Goal: Check status: Check status

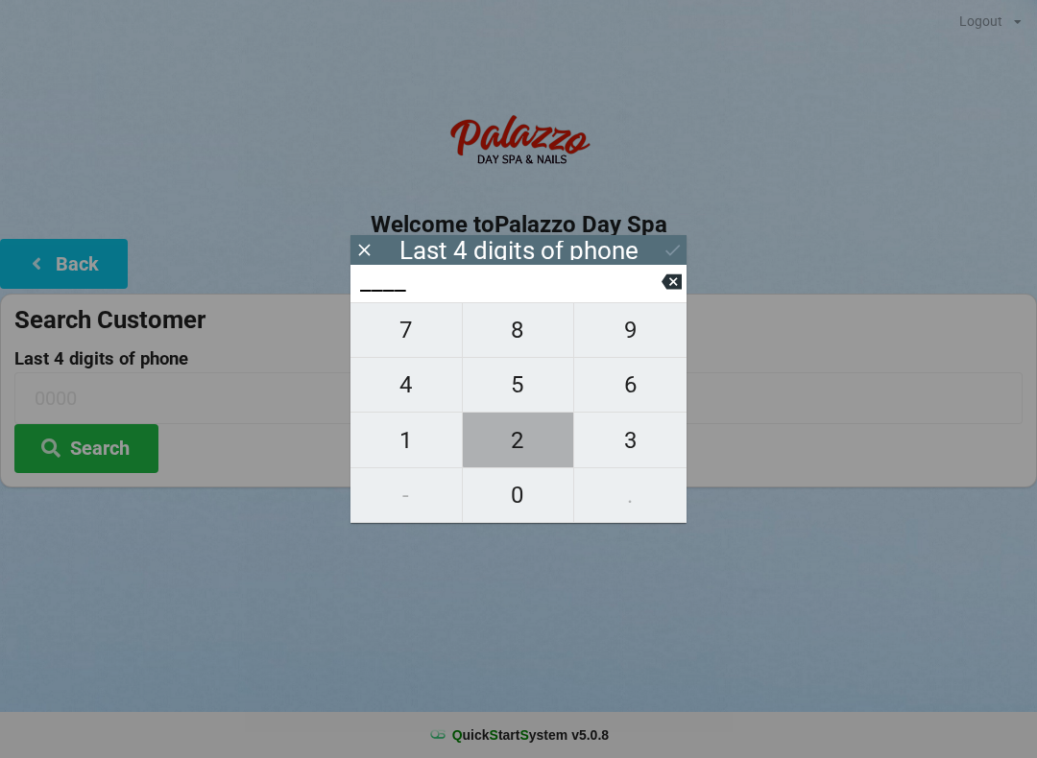
click at [520, 444] on span "2" at bounding box center [518, 441] width 111 height 40
type input "2___"
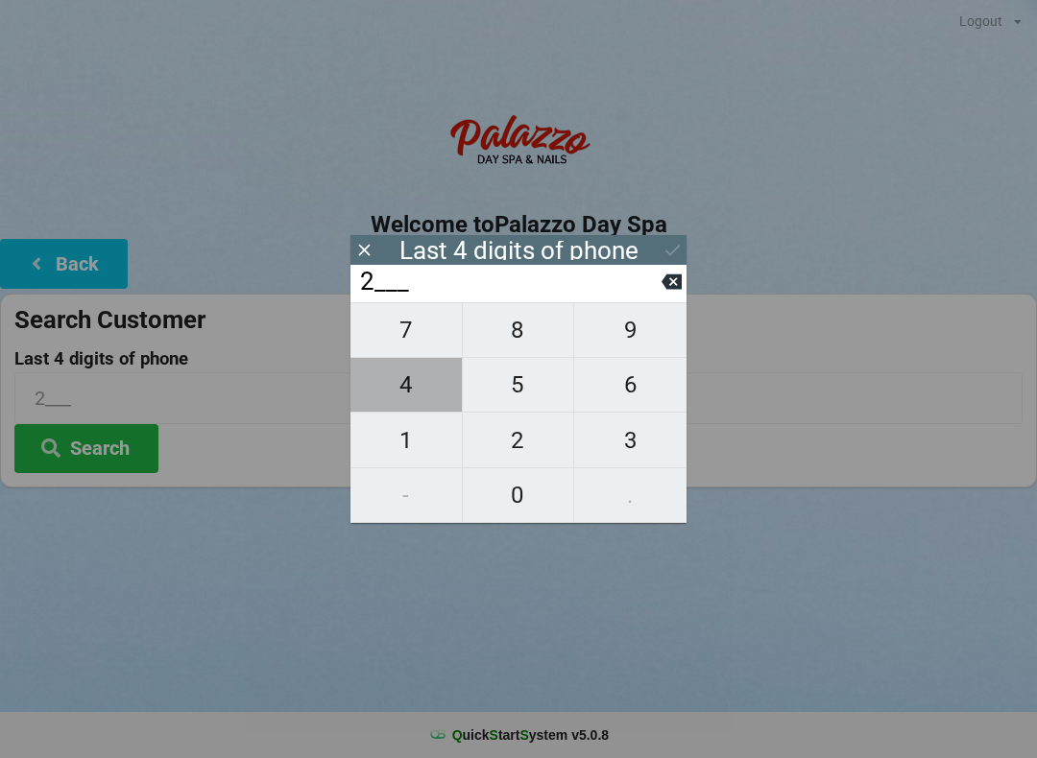
click at [408, 397] on span "4" at bounding box center [405, 385] width 111 height 40
type input "24__"
click at [406, 396] on span "4" at bounding box center [405, 385] width 111 height 40
type input "244_"
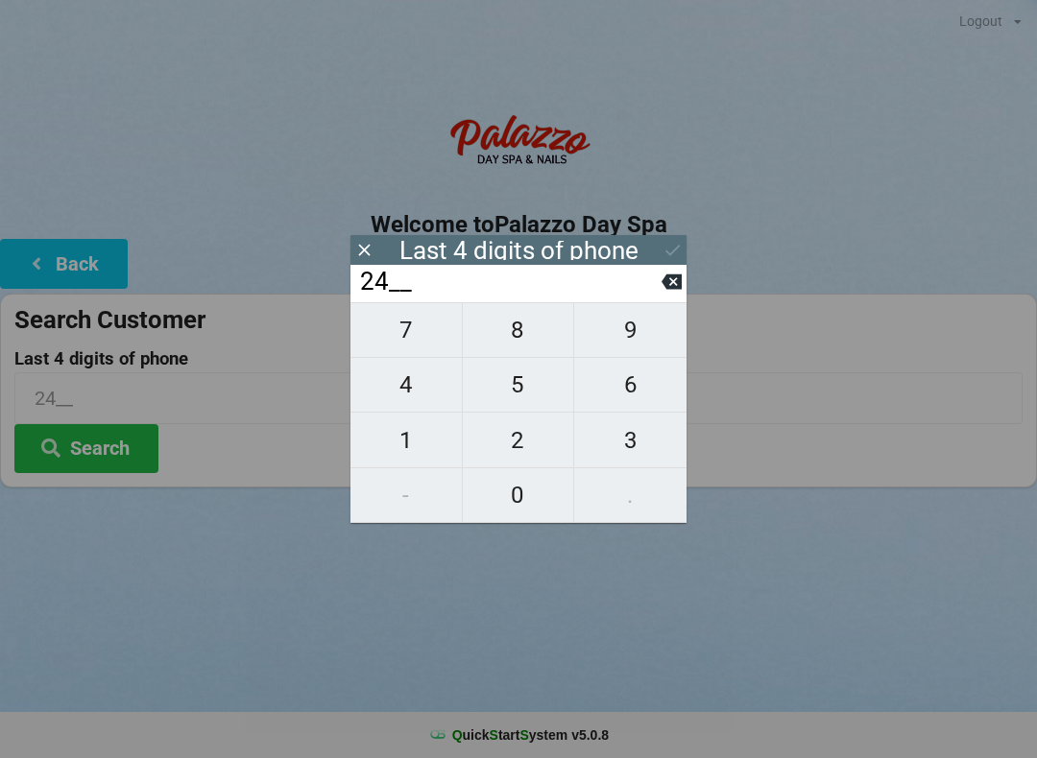
type input "244_"
click at [626, 452] on span "3" at bounding box center [630, 441] width 112 height 40
type input "2443"
click at [71, 428] on button "Search" at bounding box center [86, 448] width 144 height 49
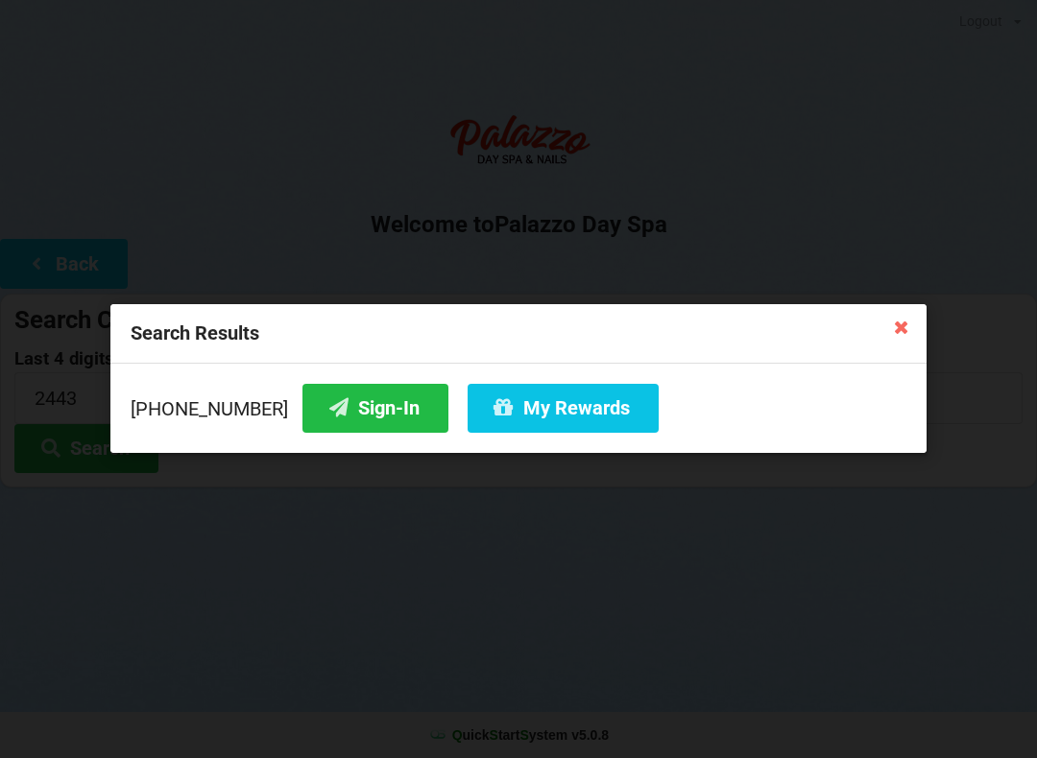
click at [331, 409] on button "Sign-In" at bounding box center [375, 408] width 146 height 49
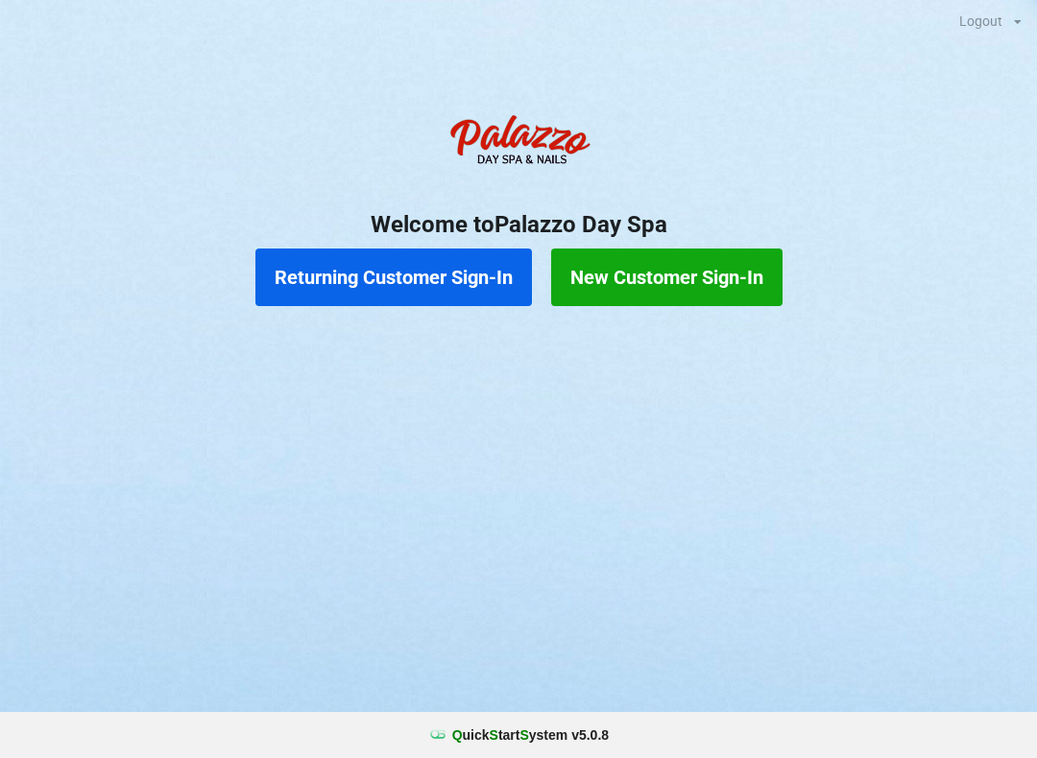
click at [331, 270] on button "Returning Customer Sign-In" at bounding box center [393, 278] width 276 height 58
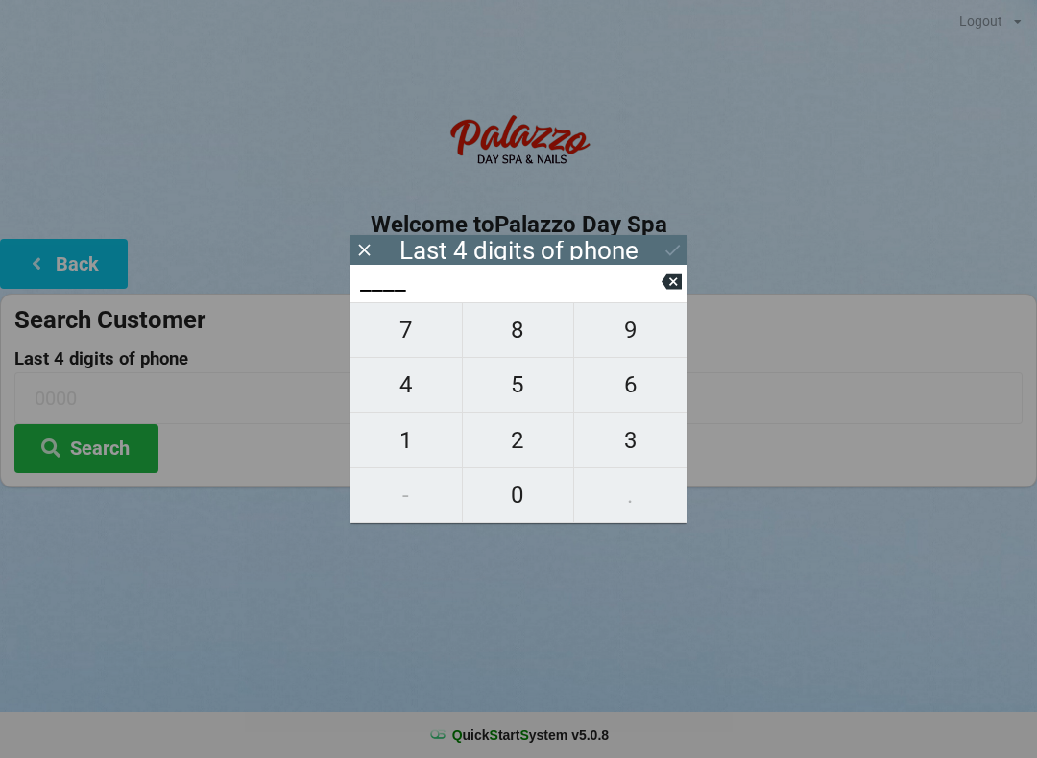
click at [405, 389] on span "4" at bounding box center [405, 385] width 111 height 40
type input "4___"
click at [507, 490] on span "0" at bounding box center [518, 495] width 111 height 40
type input "40__"
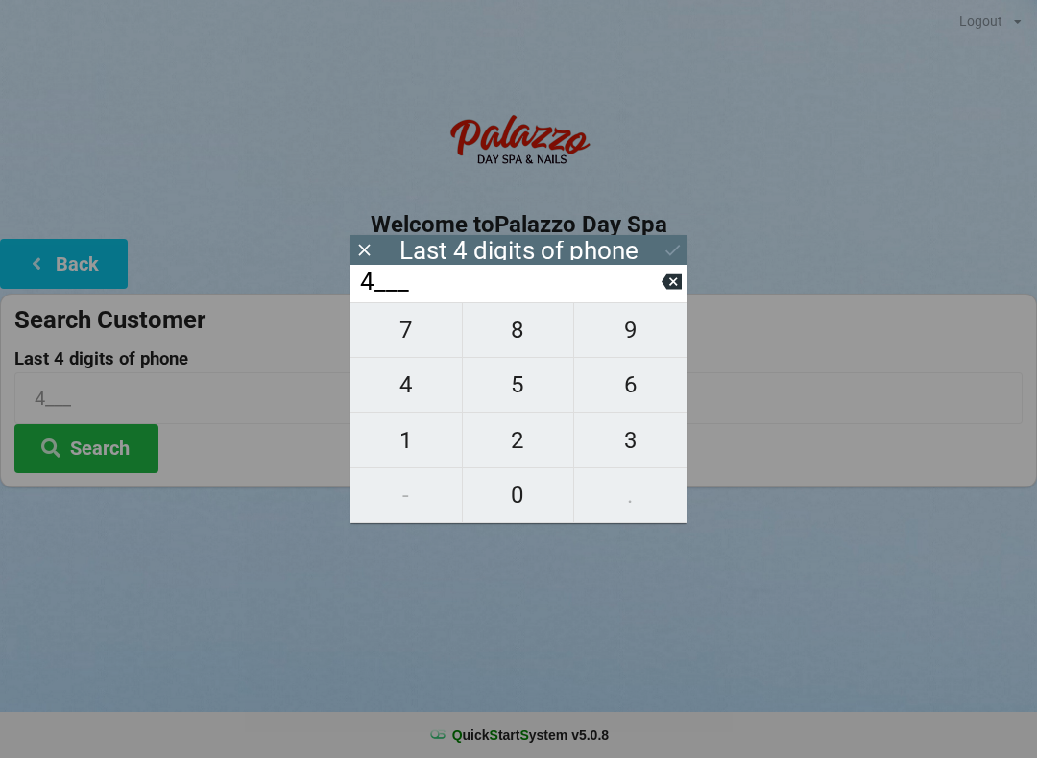
type input "40__"
click at [401, 345] on span "7" at bounding box center [405, 330] width 111 height 40
type input "407_"
click at [499, 434] on span "2" at bounding box center [518, 441] width 111 height 40
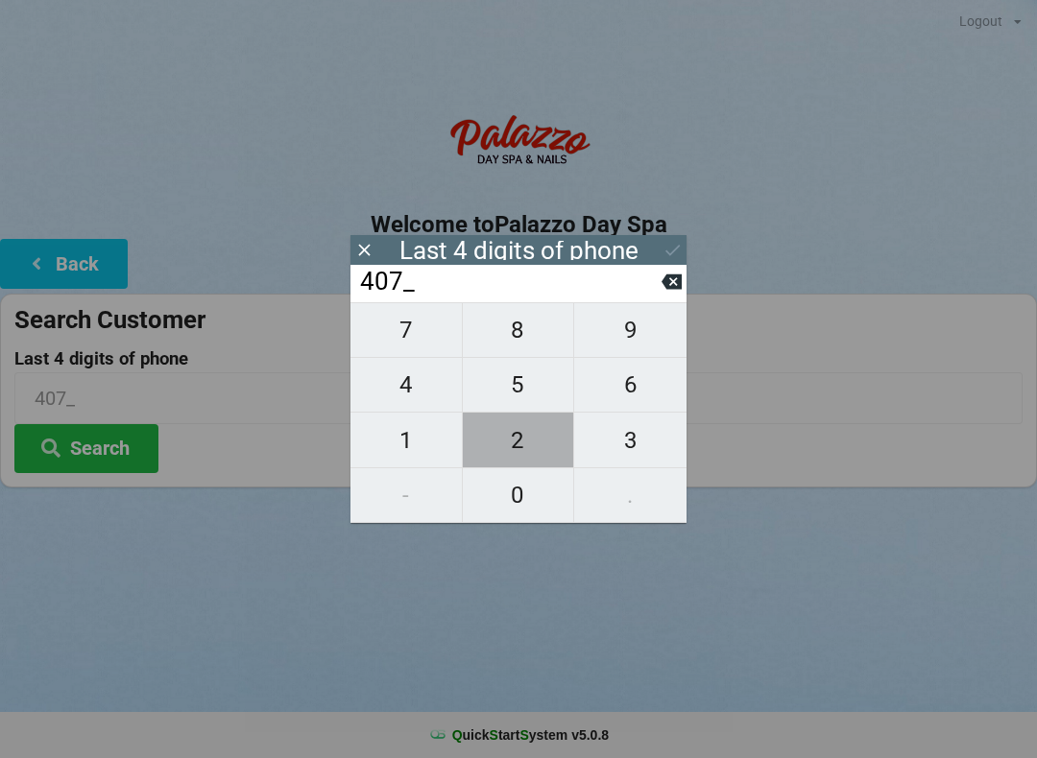
type input "4072"
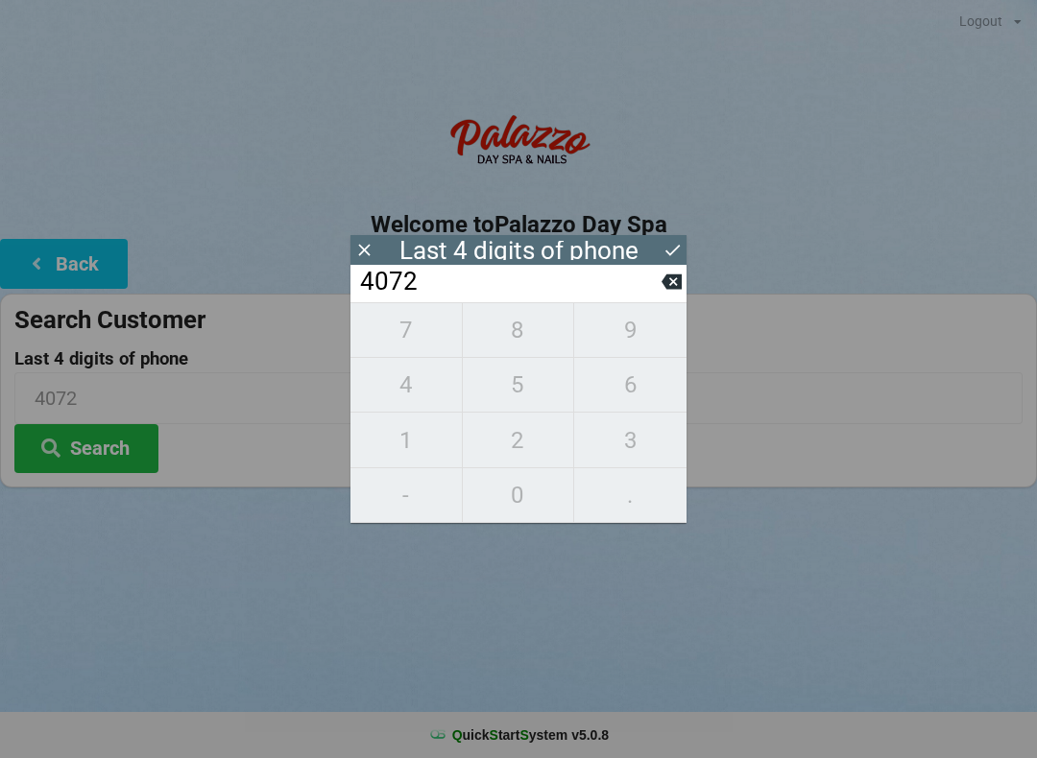
click at [518, 333] on div "7 8 9 4 5 6 1 2 3 - 0 ." at bounding box center [518, 412] width 336 height 221
click at [679, 295] on button at bounding box center [671, 282] width 20 height 26
click at [666, 295] on button at bounding box center [671, 282] width 20 height 26
click at [664, 292] on icon at bounding box center [671, 282] width 20 height 20
click at [663, 288] on icon at bounding box center [671, 282] width 20 height 15
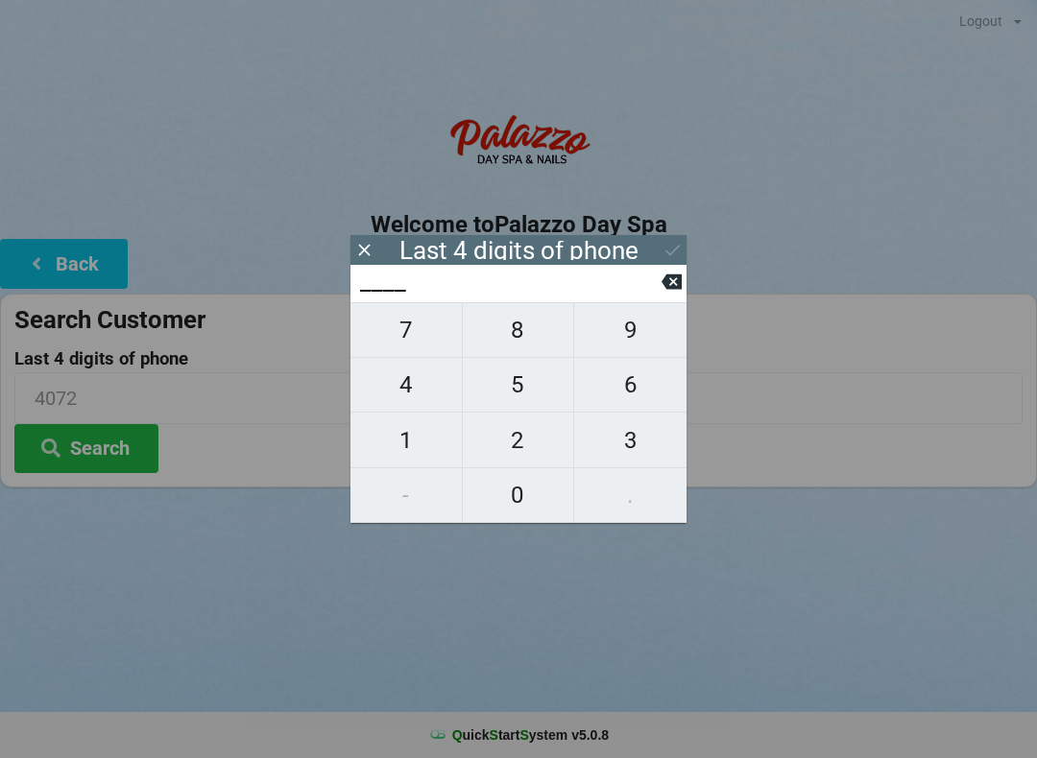
click at [657, 279] on input "____" at bounding box center [509, 282] width 303 height 31
click at [514, 509] on span "0" at bounding box center [518, 495] width 111 height 40
type input "0___"
click at [517, 393] on span "5" at bounding box center [518, 385] width 111 height 40
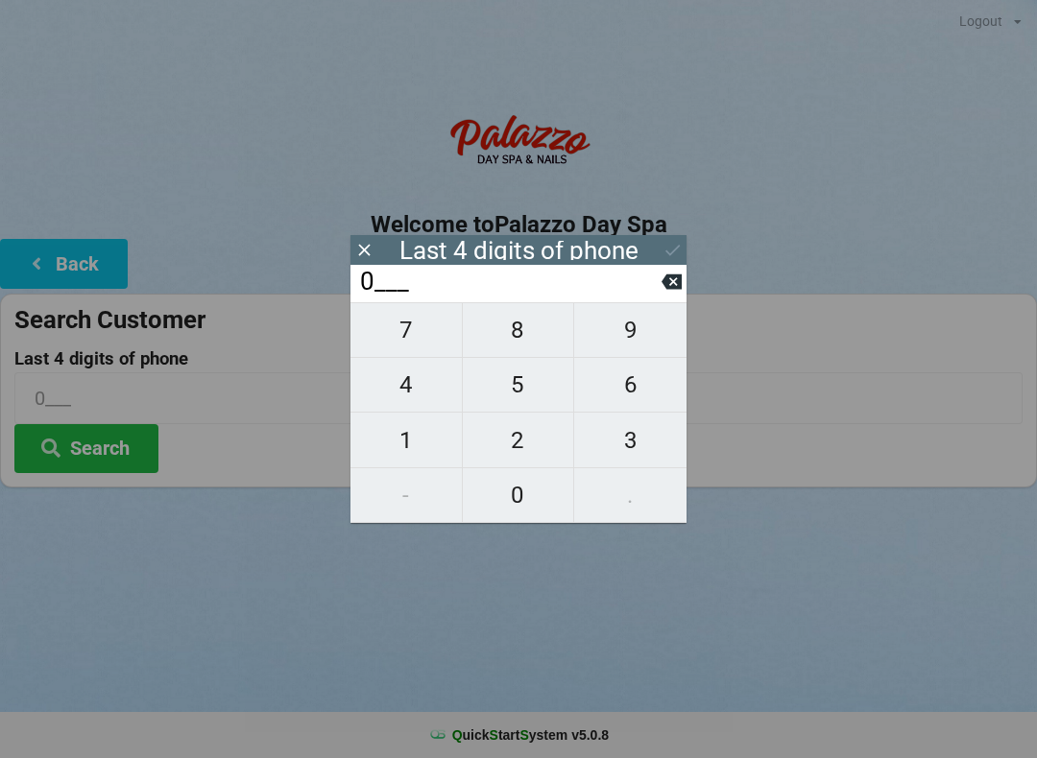
type input "05__"
click at [523, 386] on span "5" at bounding box center [518, 385] width 111 height 40
type input "055_"
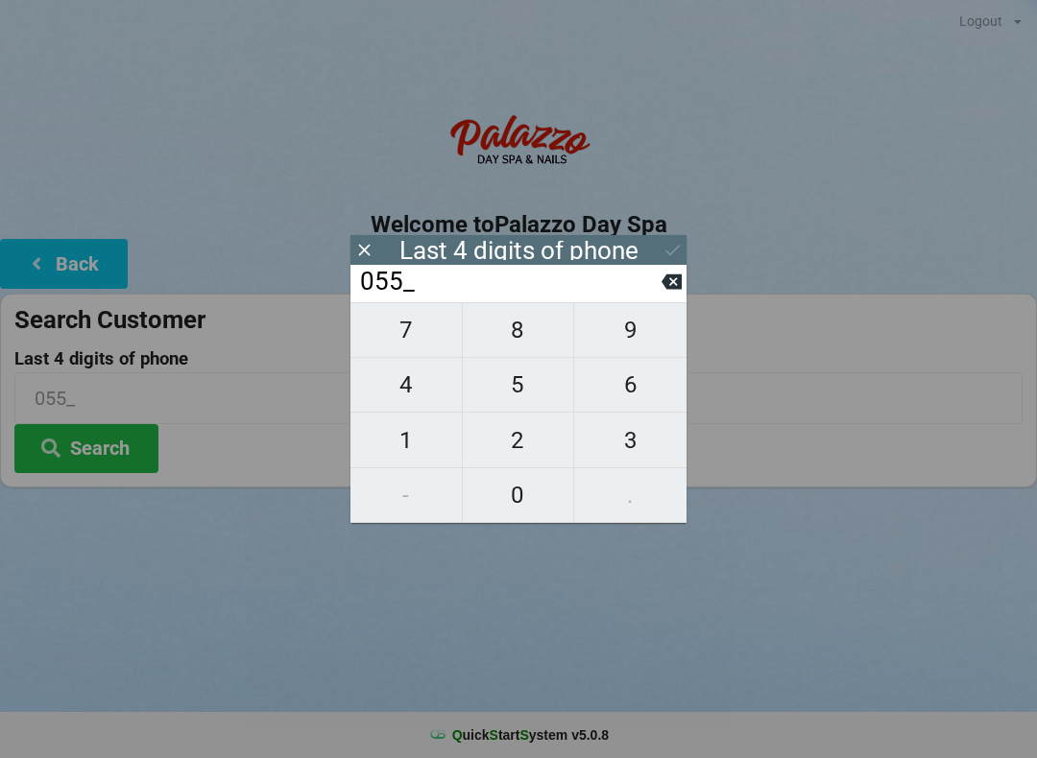
click at [647, 383] on span "6" at bounding box center [630, 385] width 112 height 40
type input "0556"
click at [669, 247] on icon at bounding box center [672, 250] width 20 height 20
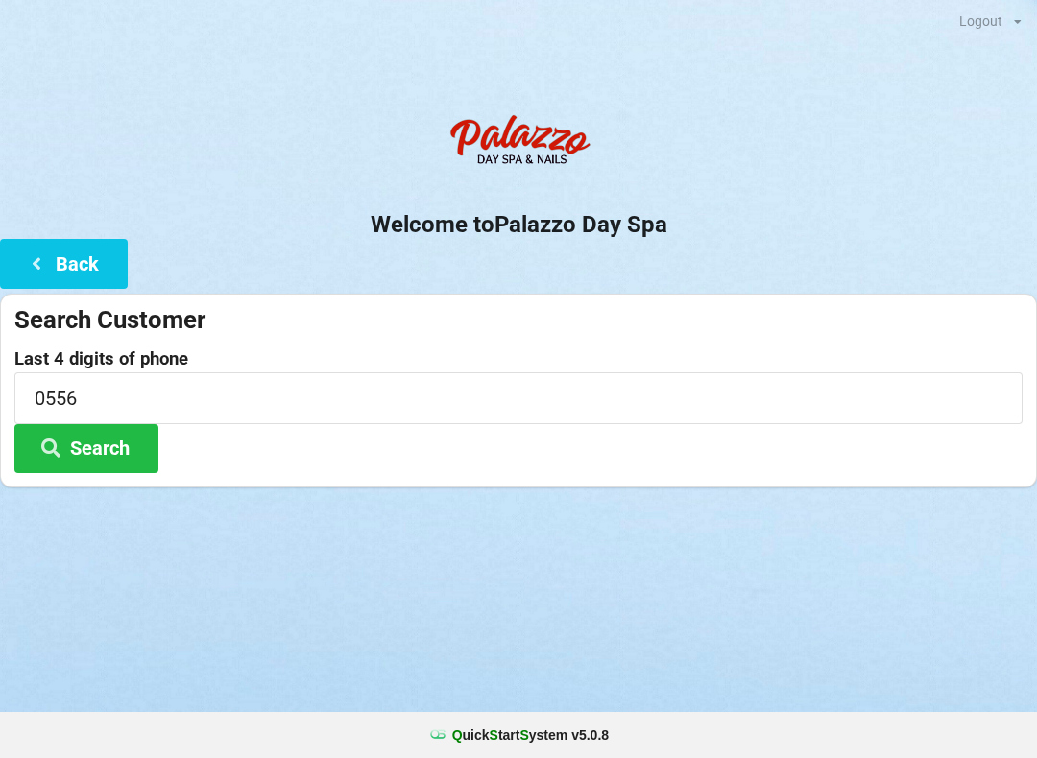
click at [86, 458] on button "Search" at bounding box center [86, 448] width 144 height 49
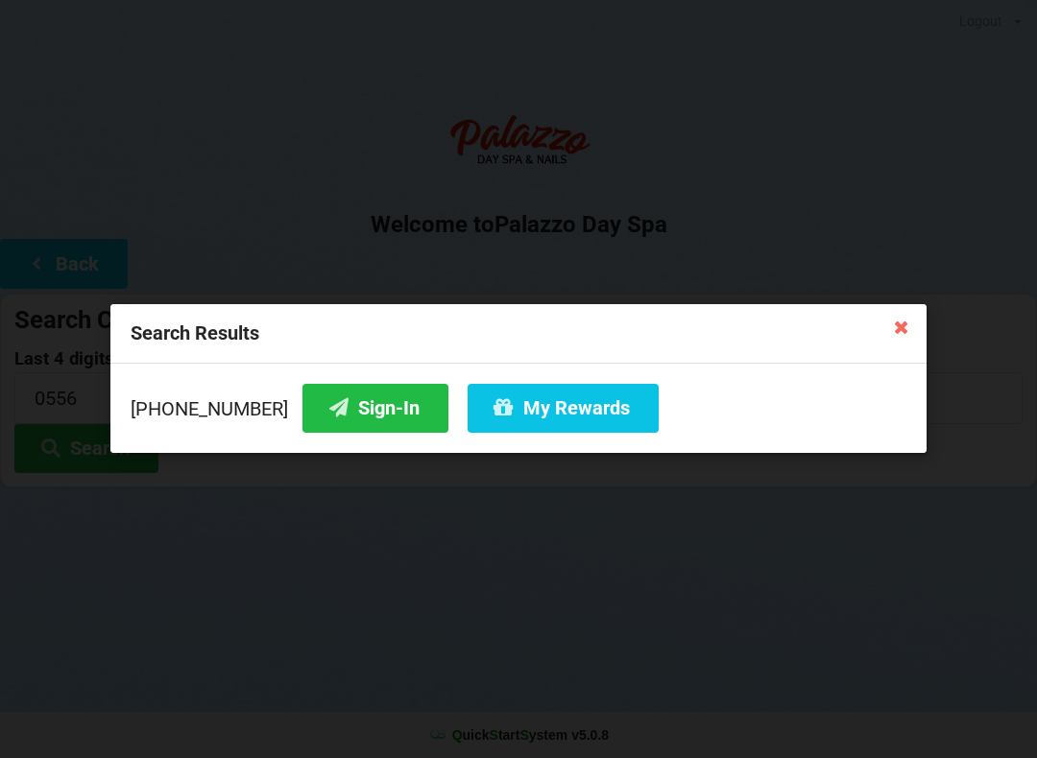
click at [335, 420] on button "Sign-In" at bounding box center [375, 408] width 146 height 49
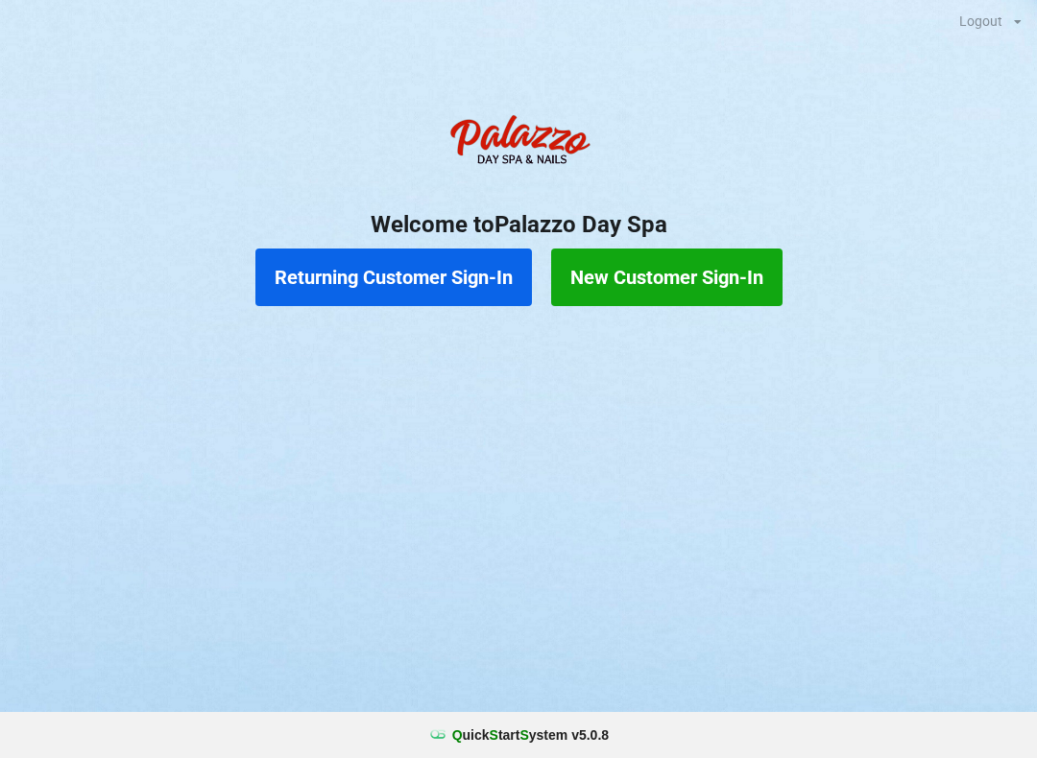
click at [418, 261] on button "Returning Customer Sign-In" at bounding box center [393, 278] width 276 height 58
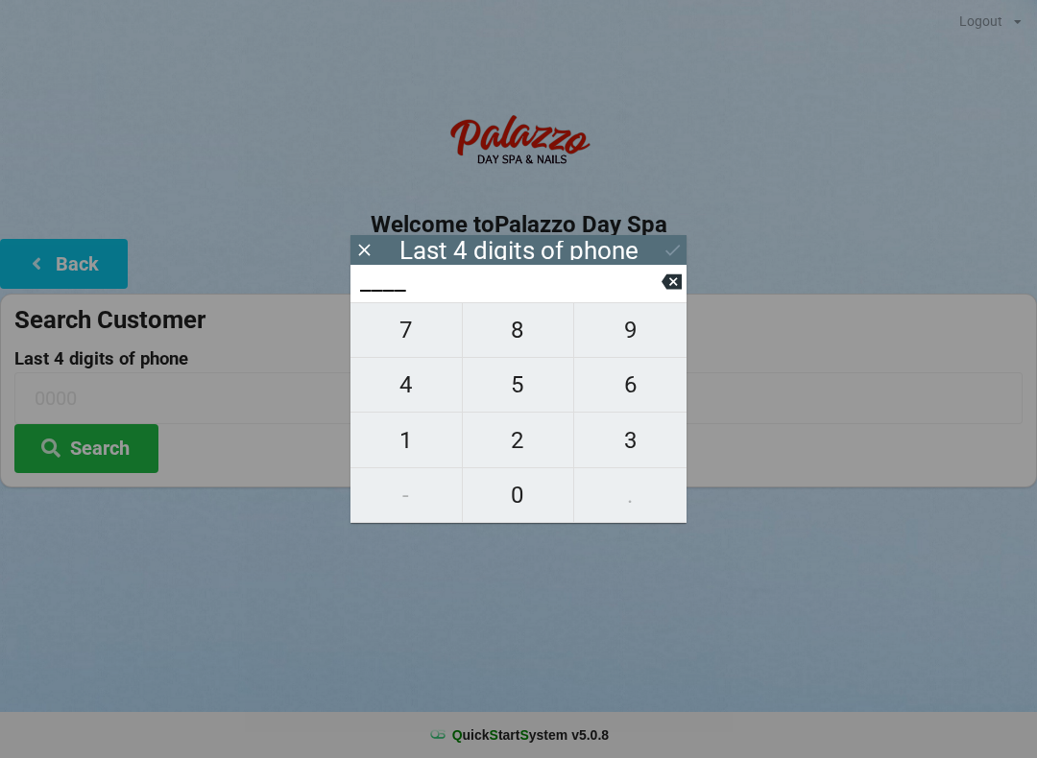
click at [517, 343] on span "8" at bounding box center [518, 330] width 111 height 40
type input "8___"
click at [526, 500] on span "0" at bounding box center [518, 495] width 111 height 40
type input "80__"
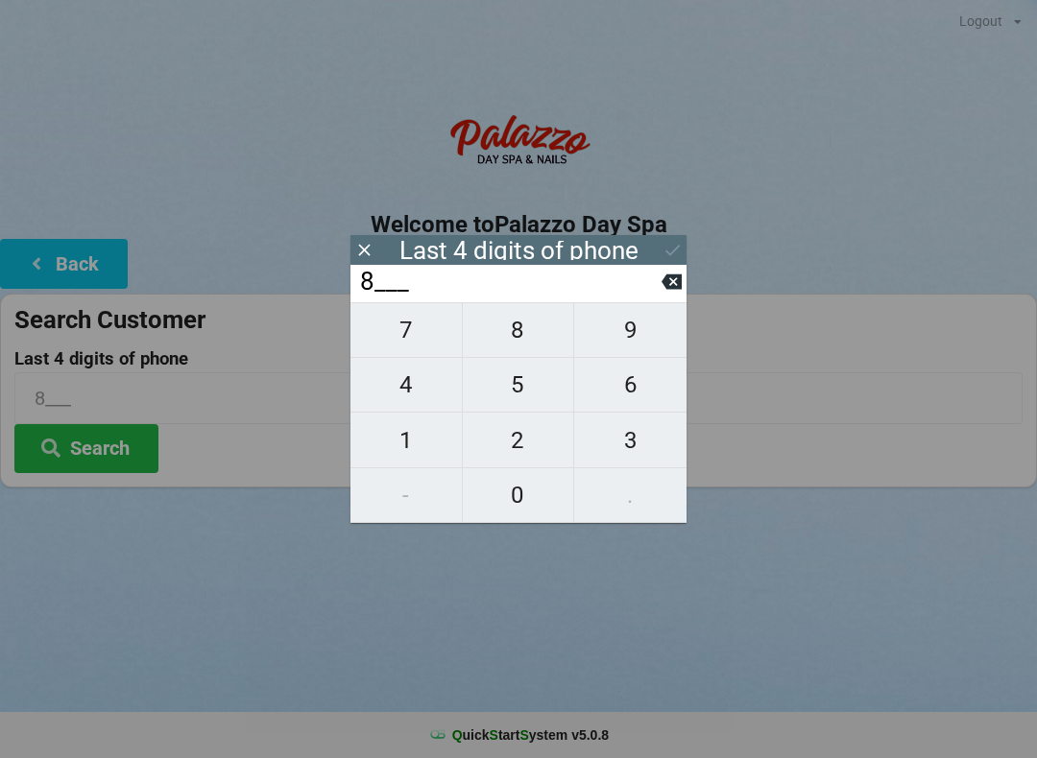
type input "80__"
click at [667, 278] on icon at bounding box center [671, 282] width 20 height 20
click at [676, 284] on icon at bounding box center [671, 282] width 20 height 15
click at [527, 444] on span "2" at bounding box center [518, 441] width 111 height 40
type input "2___"
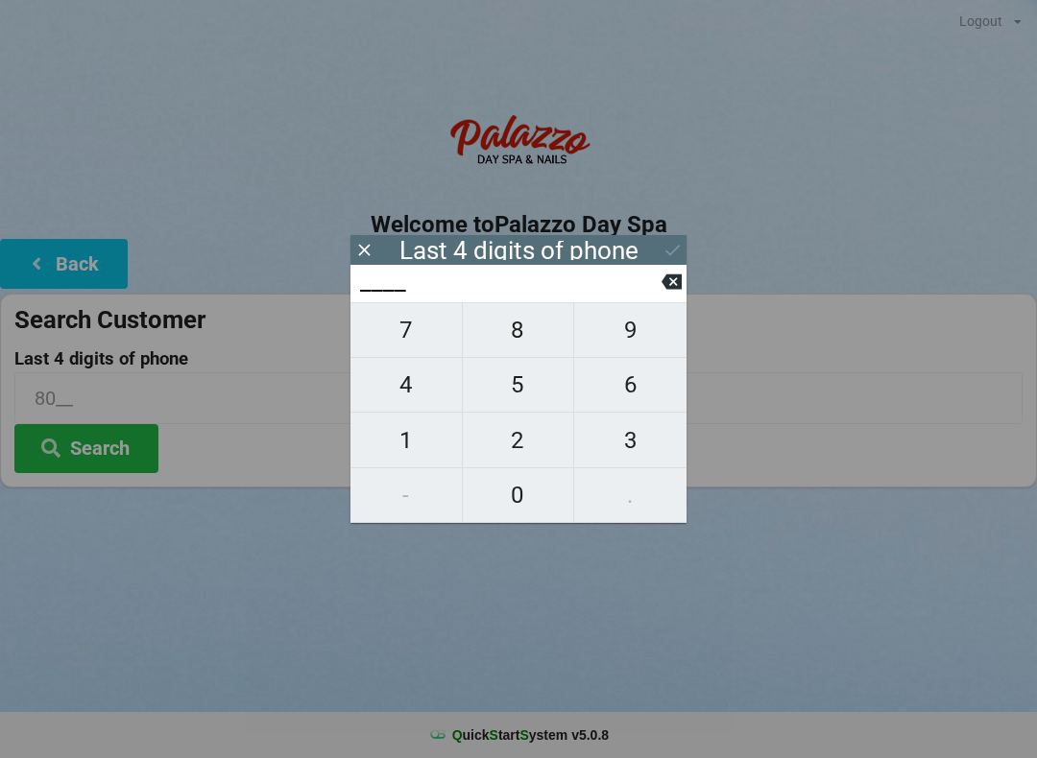
type input "2___"
click at [527, 320] on button "8" at bounding box center [519, 330] width 112 height 56
type input "28__"
click at [534, 480] on span "0" at bounding box center [518, 495] width 111 height 40
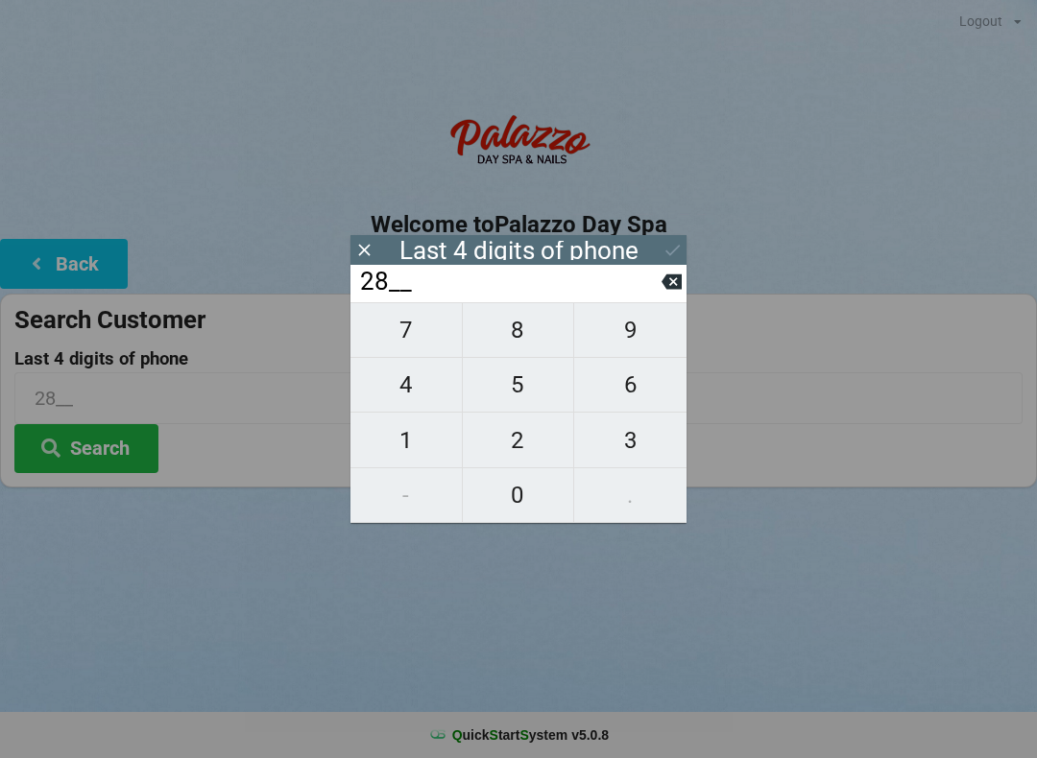
type input "280_"
click at [511, 450] on span "2" at bounding box center [518, 441] width 111 height 40
type input "2802"
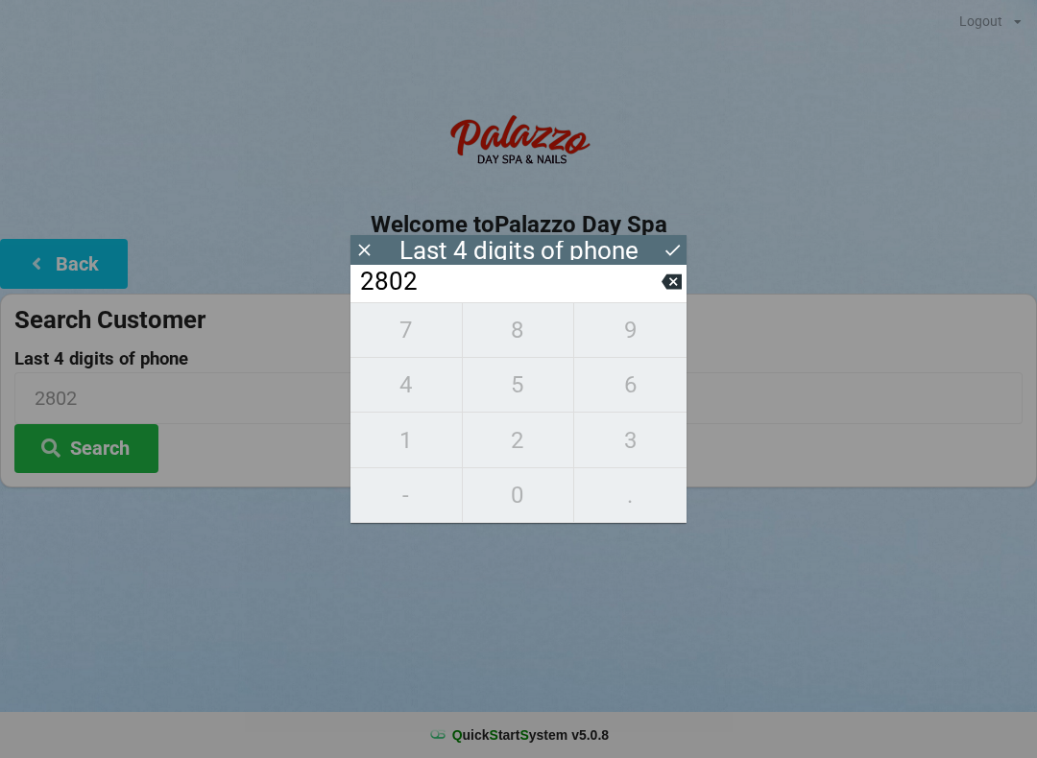
click at [495, 293] on input "2802" at bounding box center [509, 282] width 303 height 31
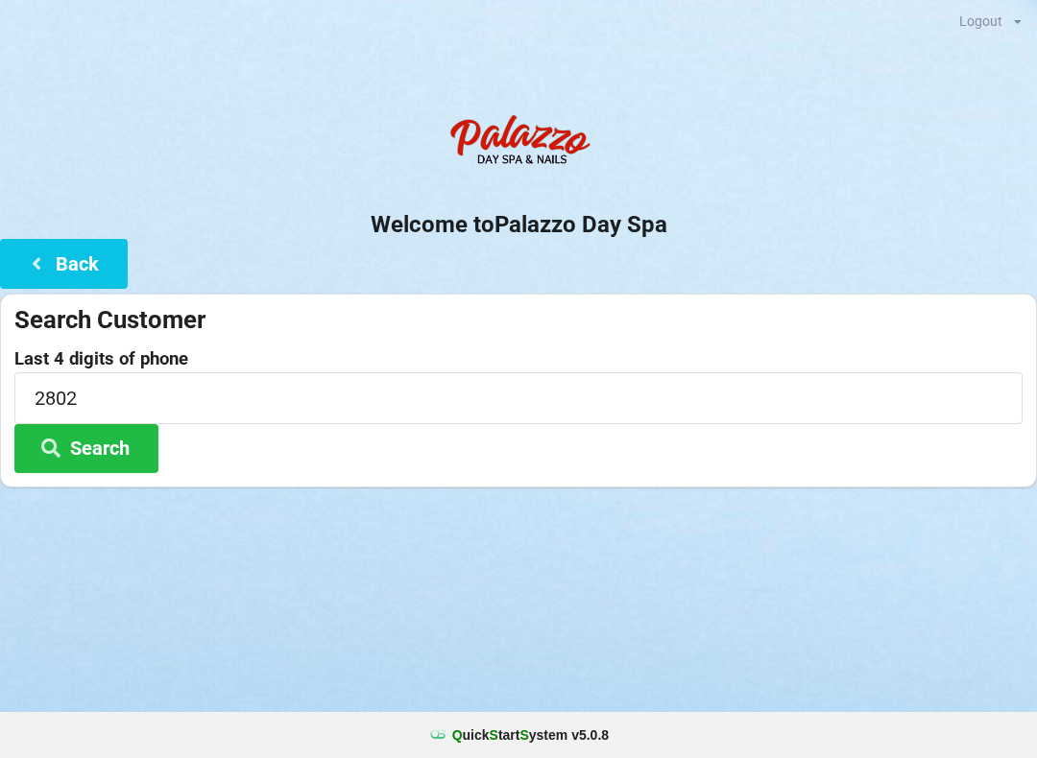
click at [693, 253] on div "Welcome to Palazzo Day Spa Back Search Customer Last 4 digits of phone 2802 Sea…" at bounding box center [518, 296] width 1037 height 383
click at [110, 447] on button "Search" at bounding box center [86, 448] width 144 height 49
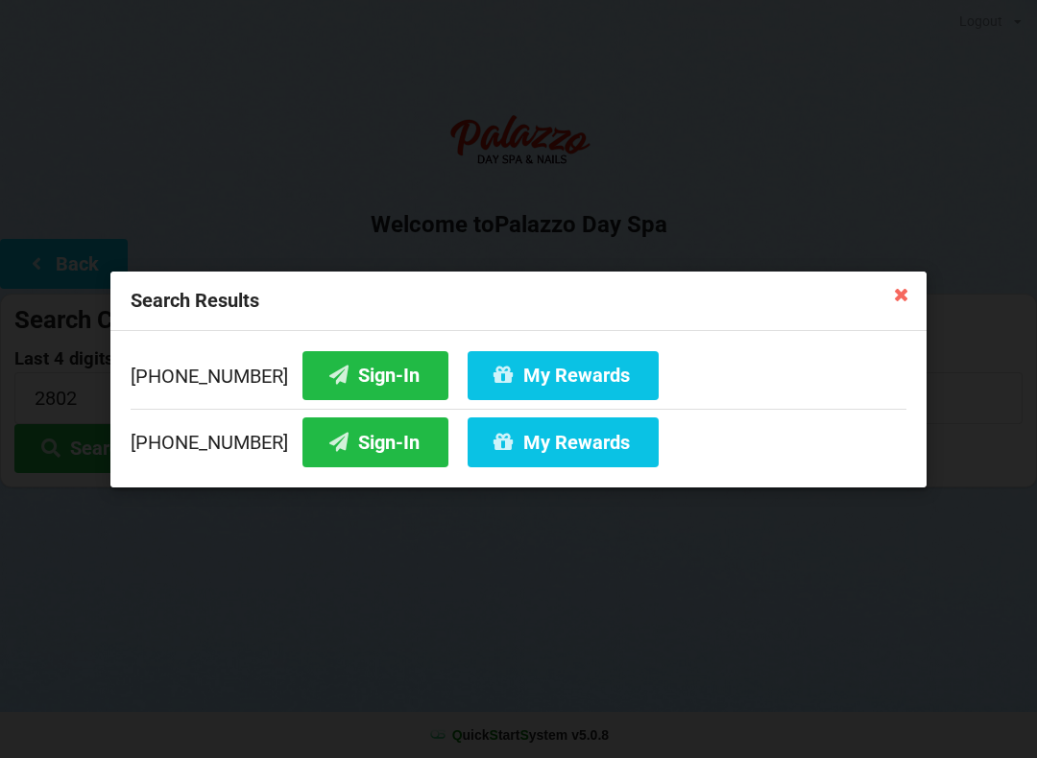
click at [360, 376] on button "Sign-In" at bounding box center [375, 374] width 146 height 49
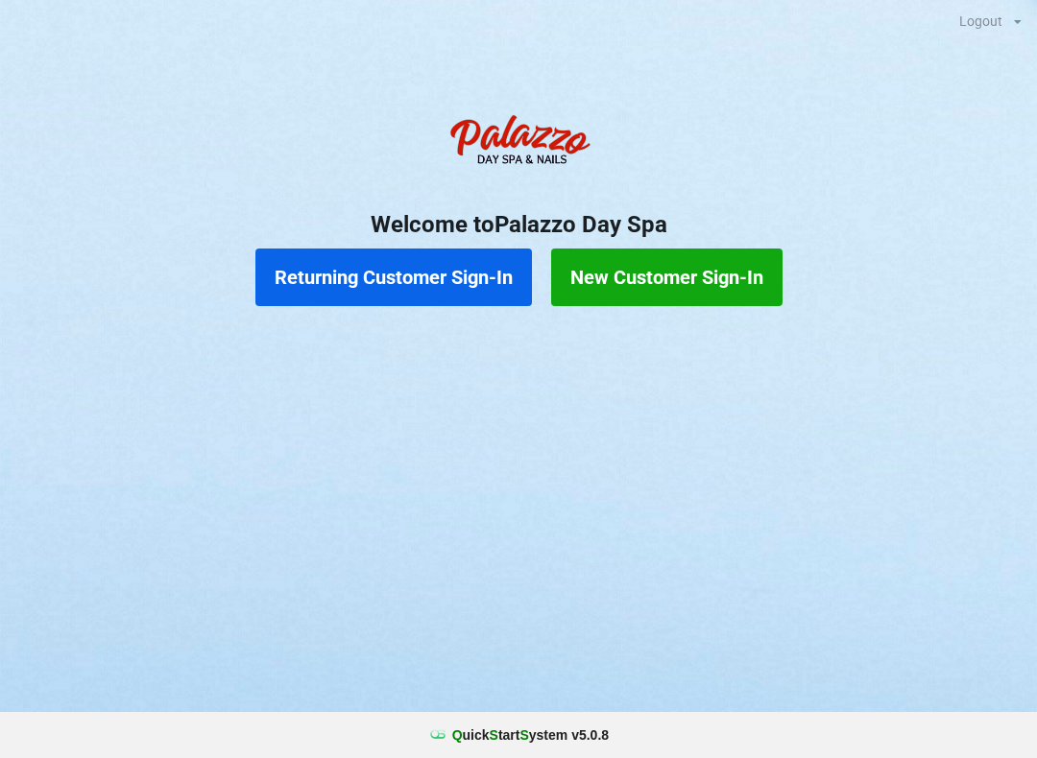
click at [400, 280] on button "Returning Customer Sign-In" at bounding box center [393, 278] width 276 height 58
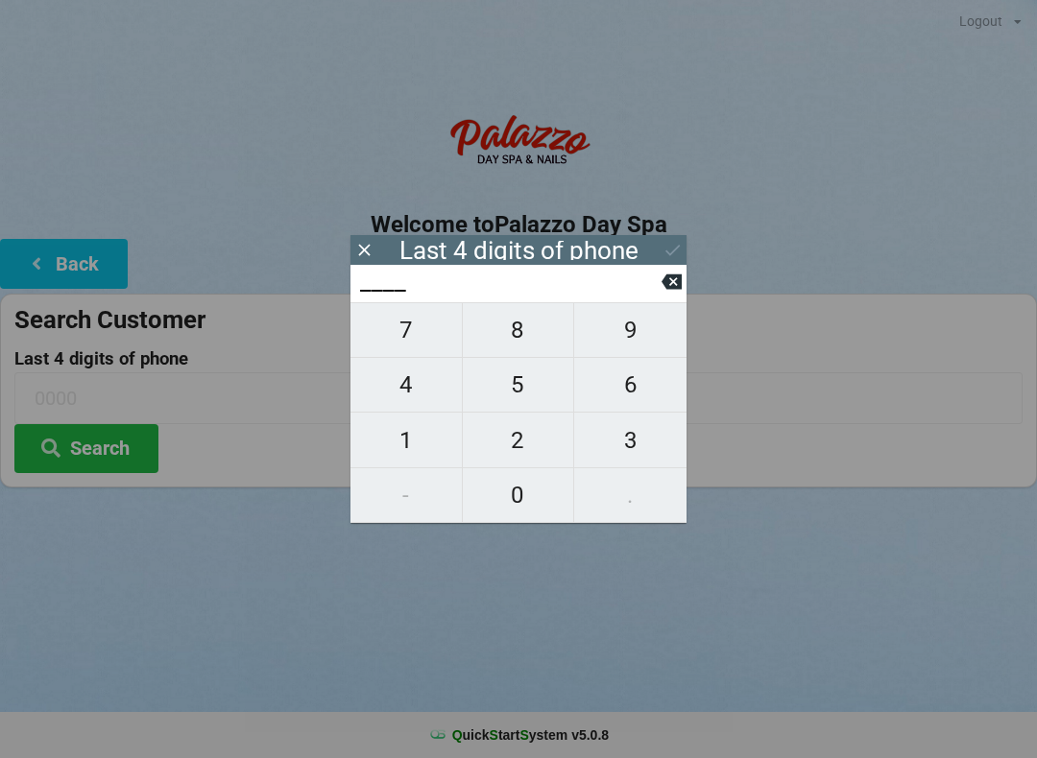
click at [516, 387] on span "5" at bounding box center [518, 385] width 111 height 40
type input "5___"
click at [517, 389] on span "5" at bounding box center [518, 385] width 111 height 40
type input "55__"
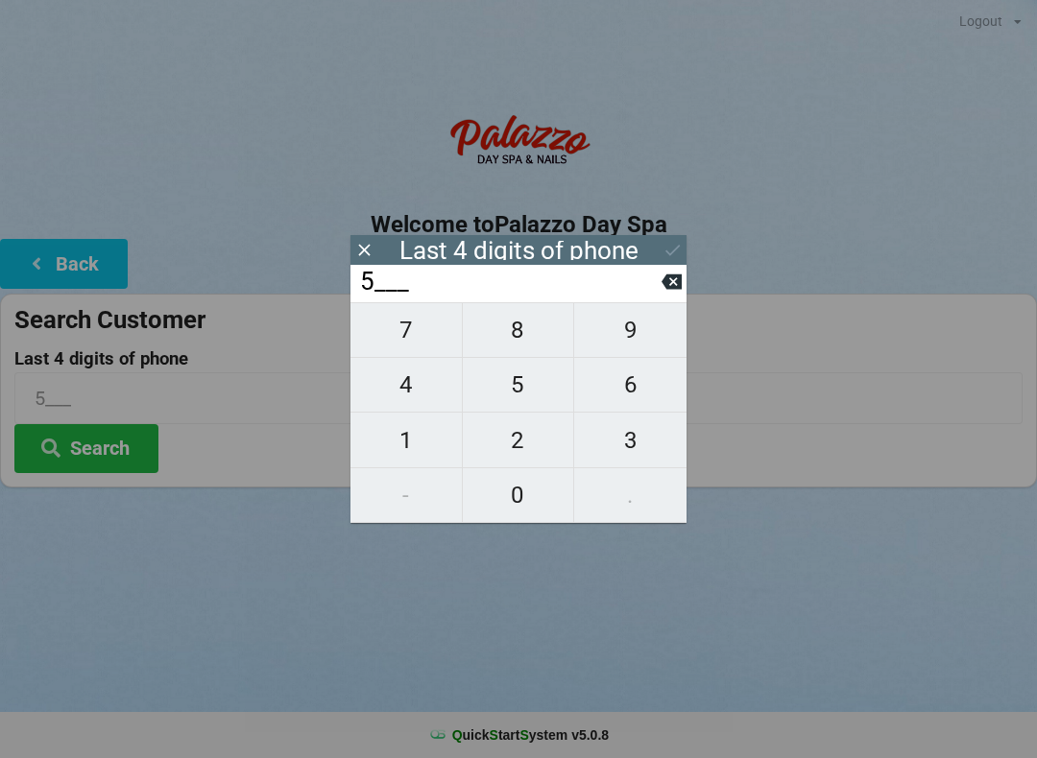
type input "55__"
click at [525, 336] on span "8" at bounding box center [518, 330] width 111 height 40
type input "558_"
click at [402, 460] on span "1" at bounding box center [405, 441] width 111 height 40
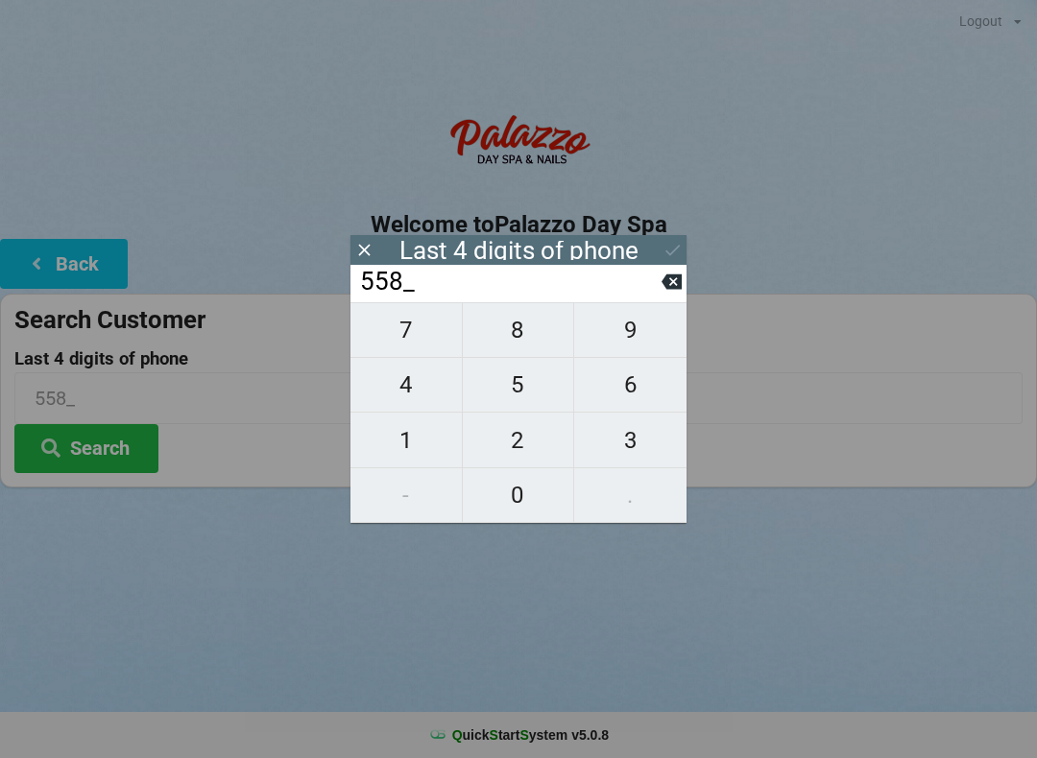
type input "5581"
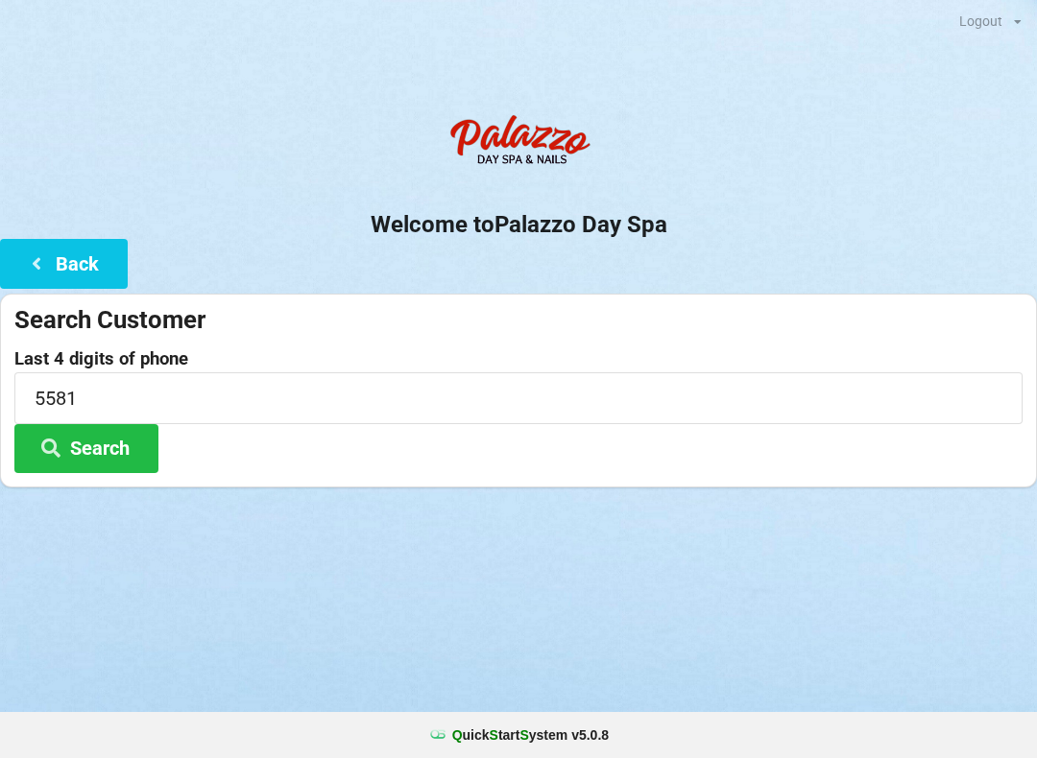
click at [553, 596] on div "Logout Logout Sign-In Welcome to Palazzo Day Spa Back Search Customer Last 4 di…" at bounding box center [518, 379] width 1037 height 758
click at [108, 445] on button "Search" at bounding box center [86, 448] width 144 height 49
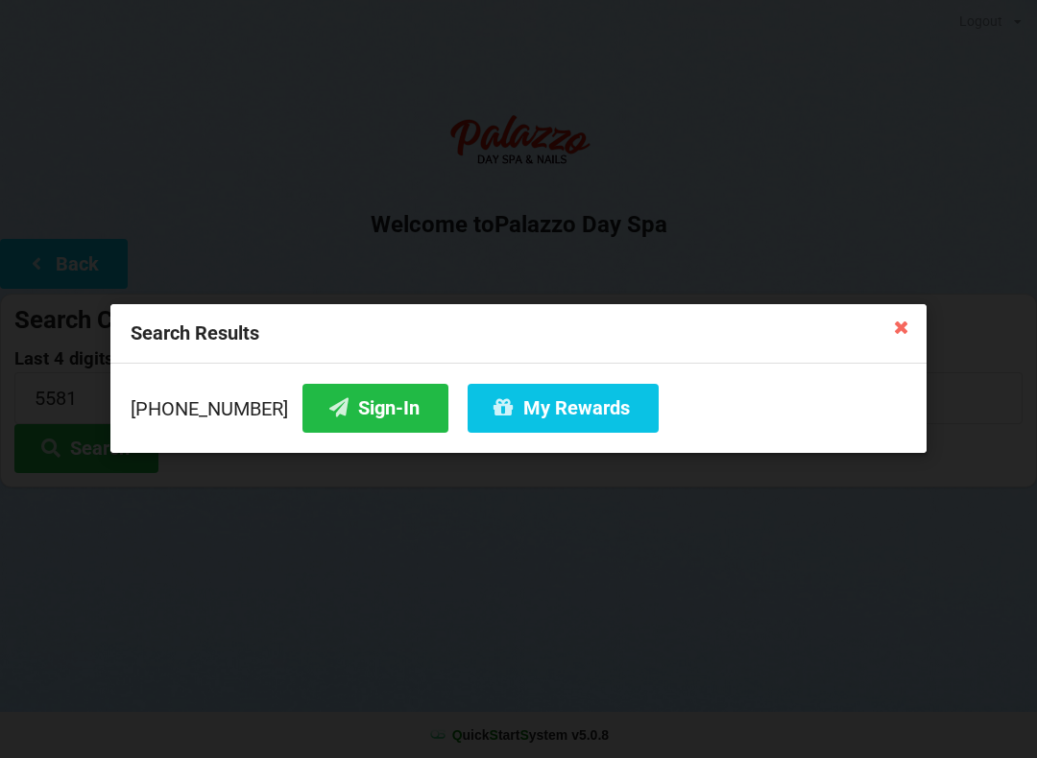
click at [328, 420] on button "Sign-In" at bounding box center [375, 408] width 146 height 49
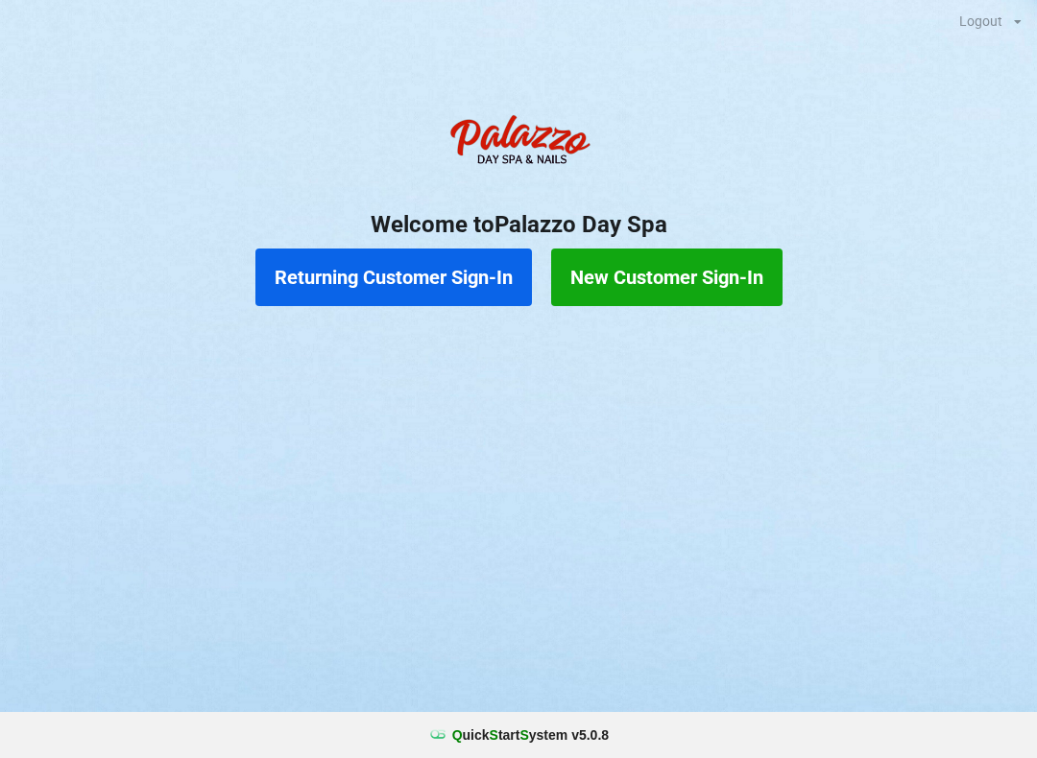
click at [396, 282] on button "Returning Customer Sign-In" at bounding box center [393, 278] width 276 height 58
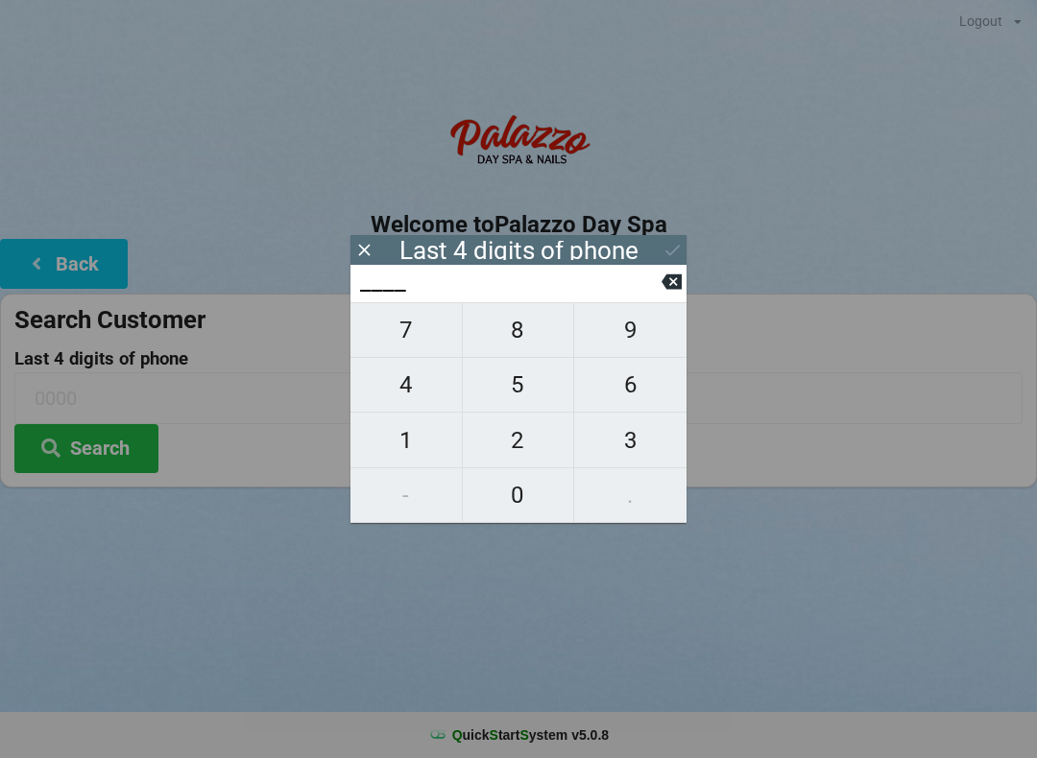
click at [513, 393] on span "5" at bounding box center [518, 385] width 111 height 40
type input "5___"
click at [403, 394] on span "4" at bounding box center [405, 385] width 111 height 40
type input "54__"
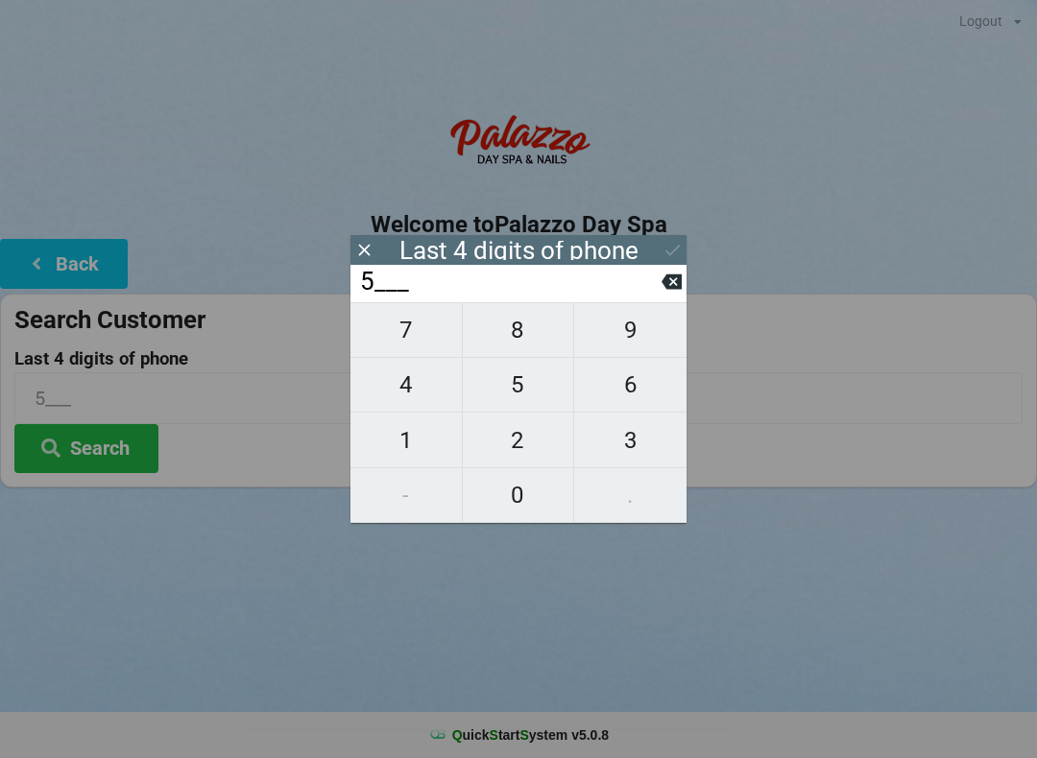
type input "54__"
click at [413, 387] on span "4" at bounding box center [405, 385] width 111 height 40
type input "544_"
click at [506, 397] on span "5" at bounding box center [518, 385] width 111 height 40
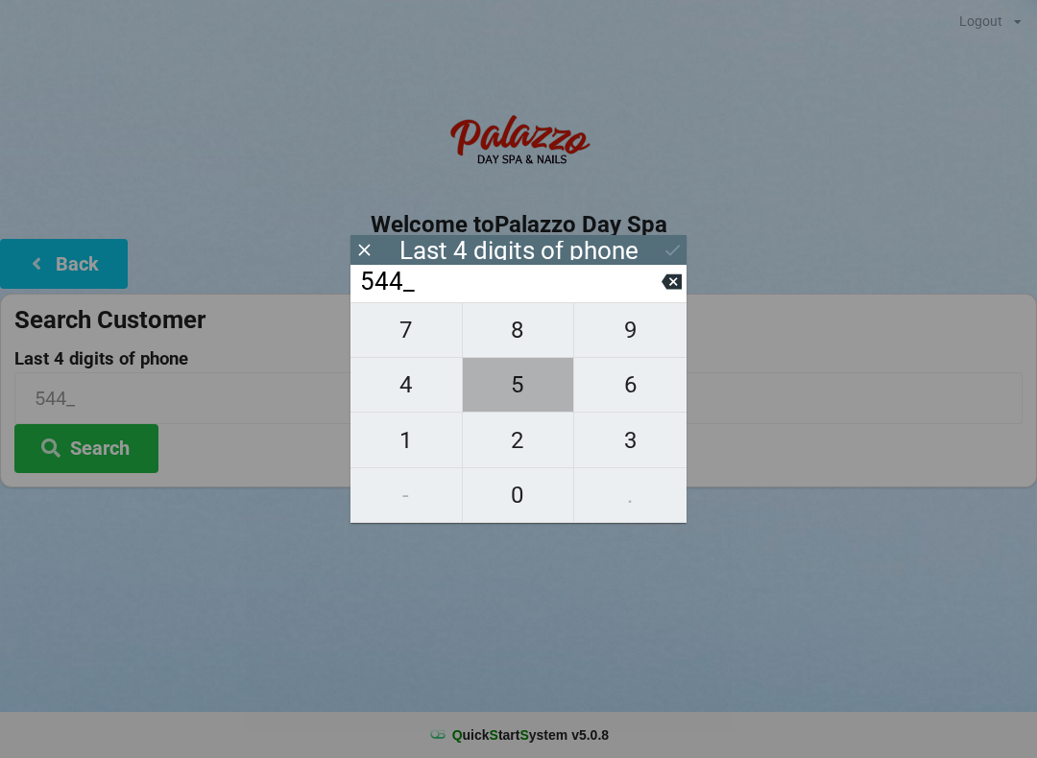
type input "5445"
click at [668, 258] on icon at bounding box center [672, 250] width 20 height 20
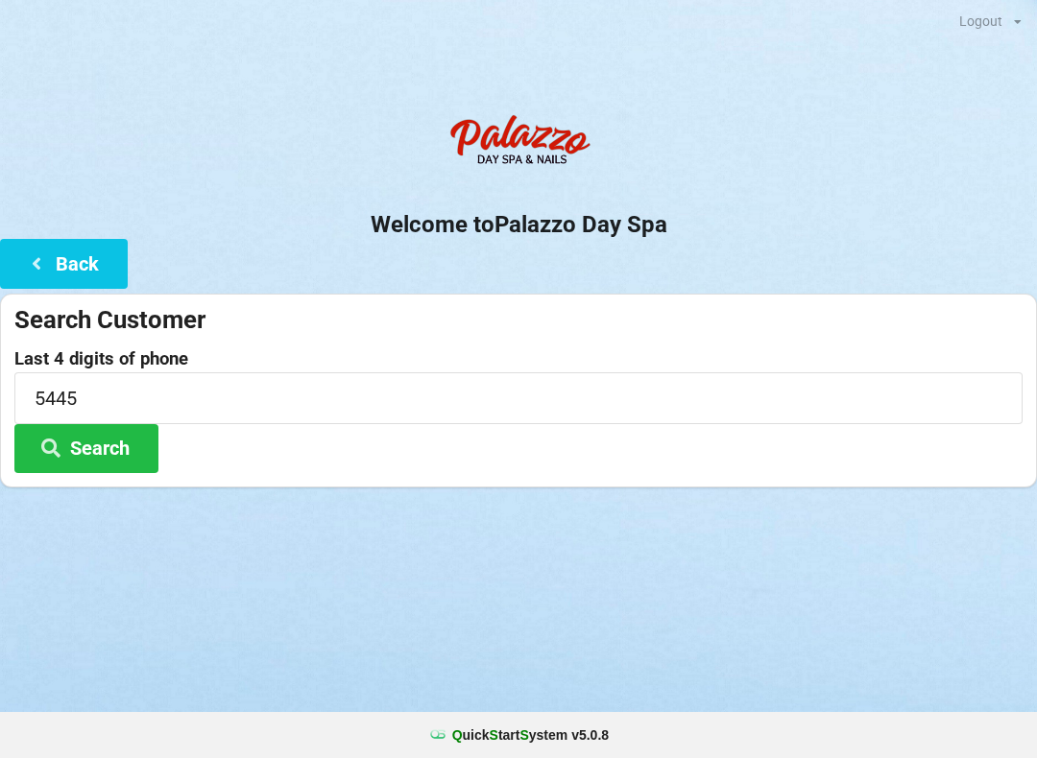
click at [117, 442] on button "Search" at bounding box center [86, 448] width 144 height 49
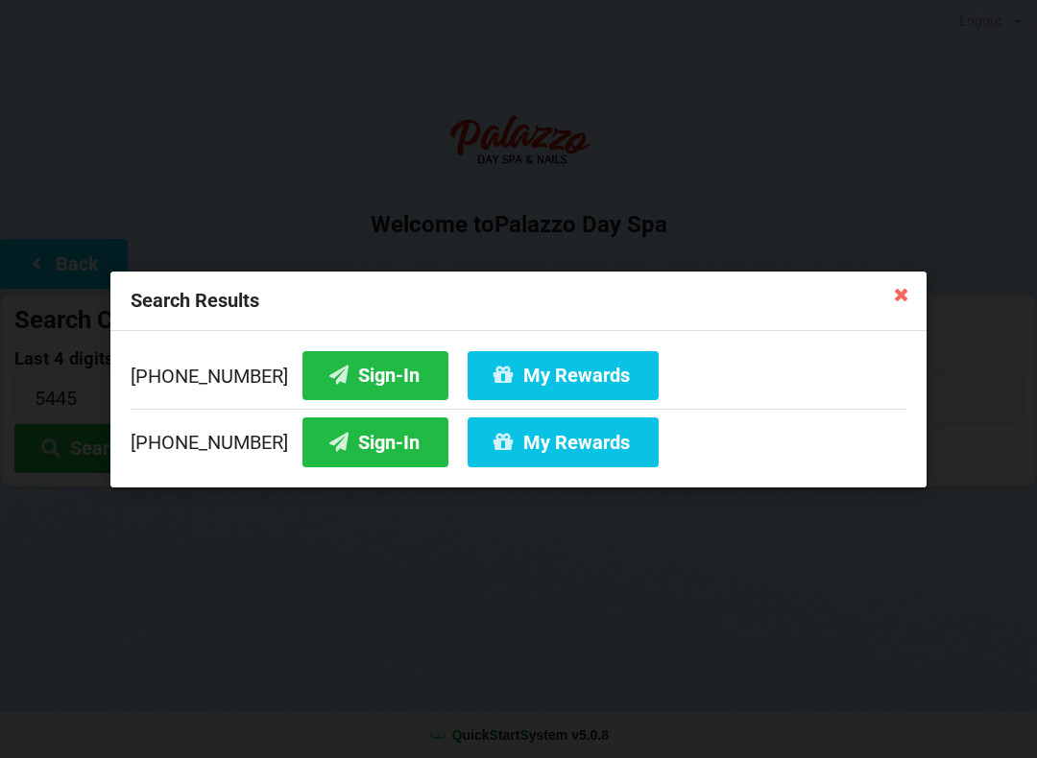
click at [336, 390] on button "Sign-In" at bounding box center [375, 374] width 146 height 49
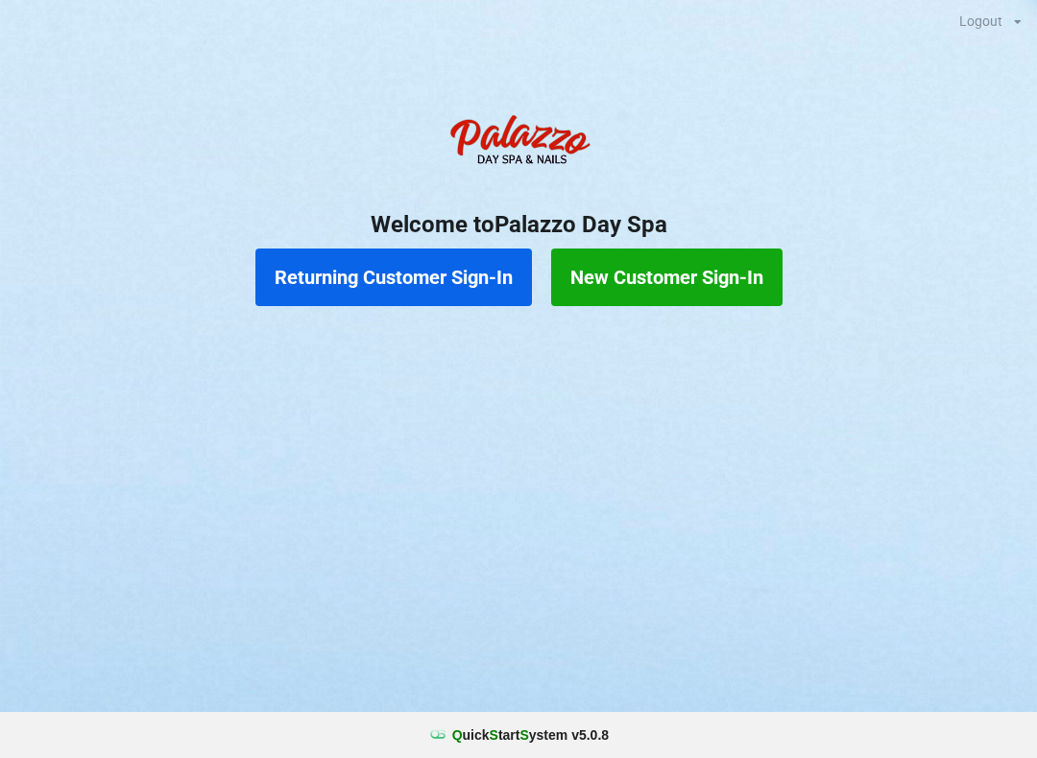
click at [369, 279] on button "Returning Customer Sign-In" at bounding box center [393, 278] width 276 height 58
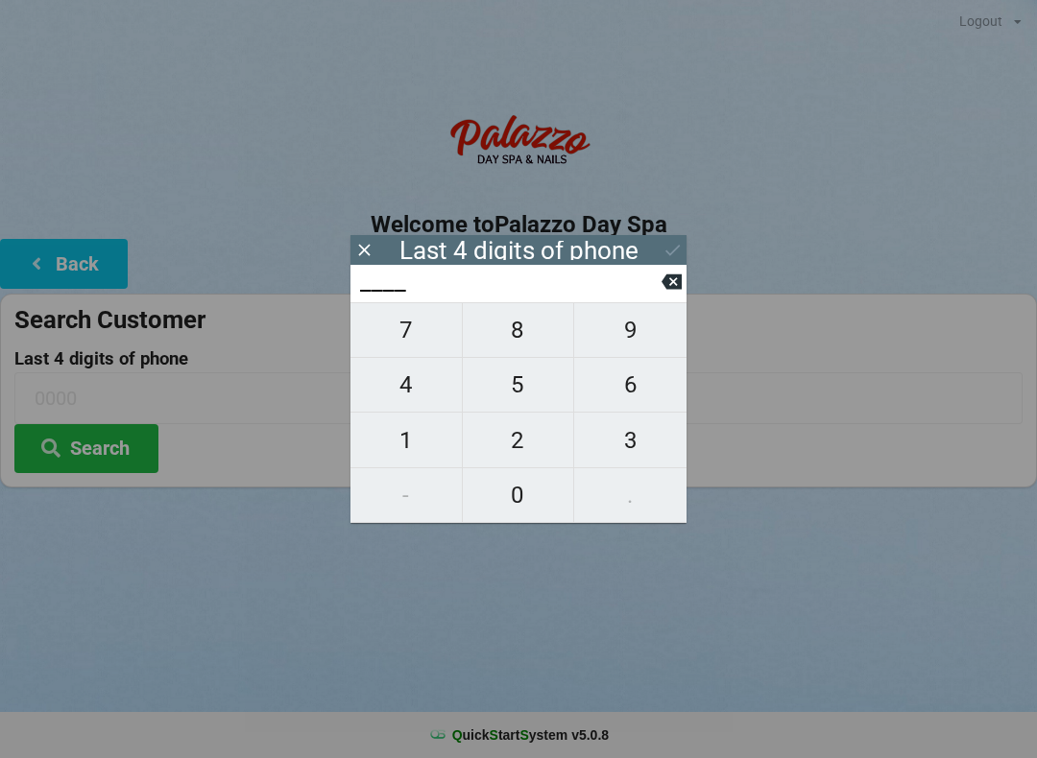
click at [640, 322] on span "9" at bounding box center [630, 330] width 112 height 40
type input "9___"
click at [650, 457] on span "3" at bounding box center [630, 441] width 112 height 40
type input "93__"
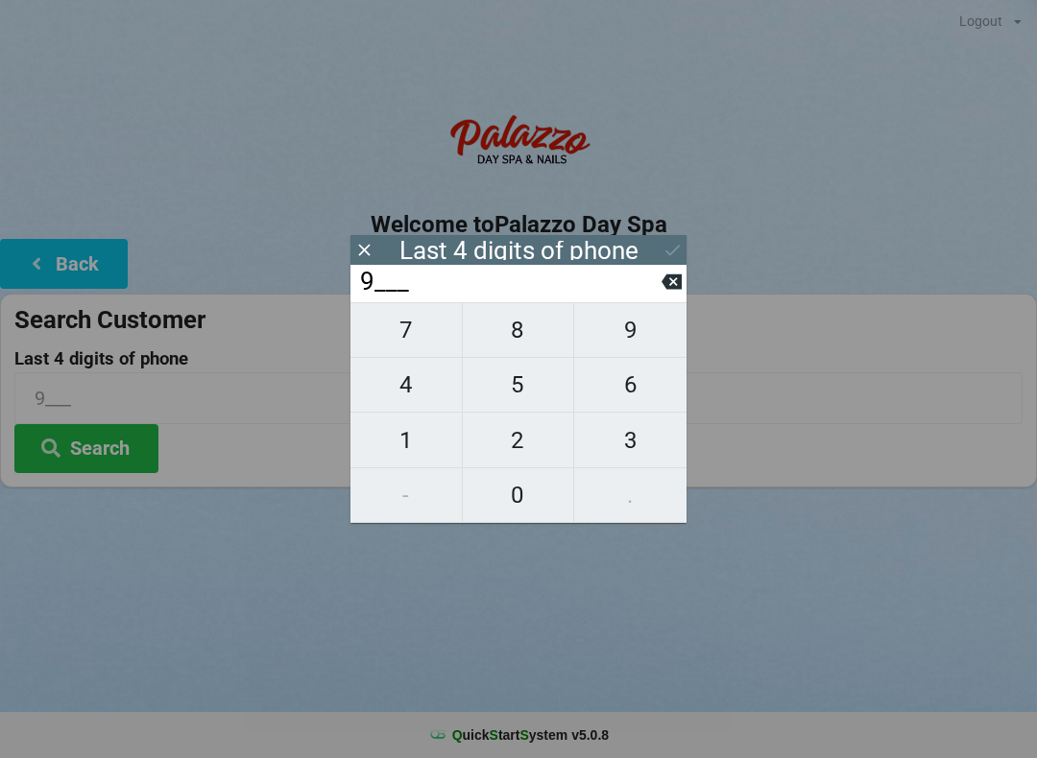
type input "93__"
click at [511, 503] on span "0" at bounding box center [518, 495] width 111 height 40
type input "930_"
click at [400, 447] on span "1" at bounding box center [405, 441] width 111 height 40
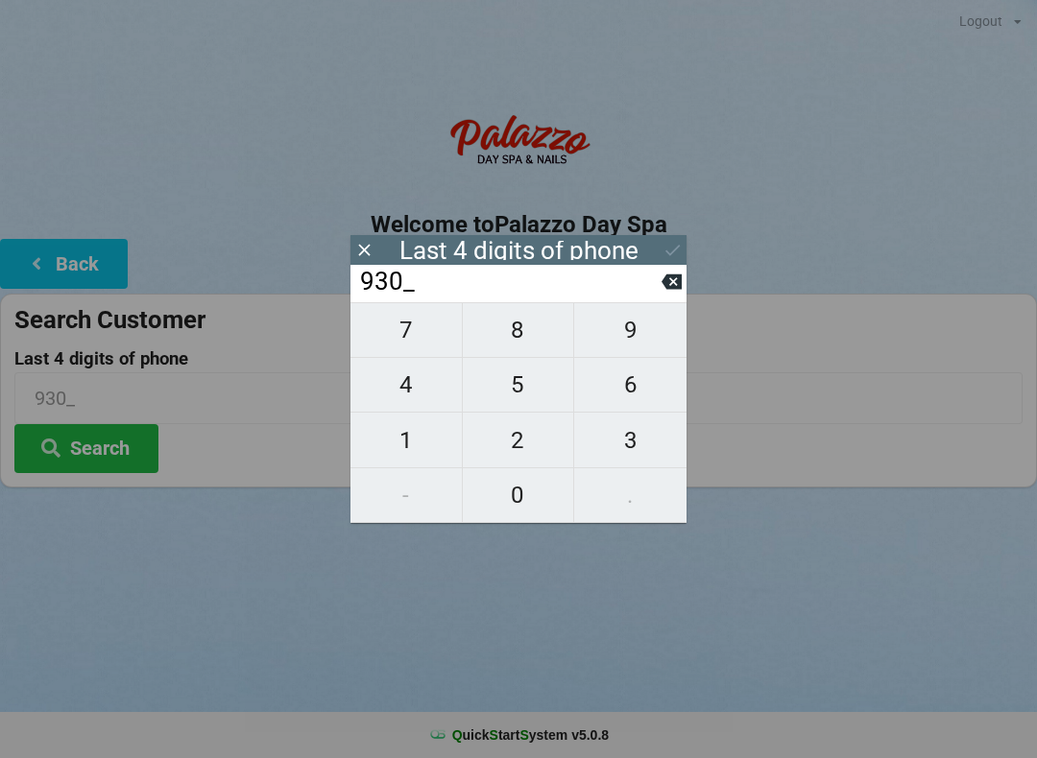
type input "9301"
click at [510, 268] on input "9301" at bounding box center [509, 282] width 303 height 31
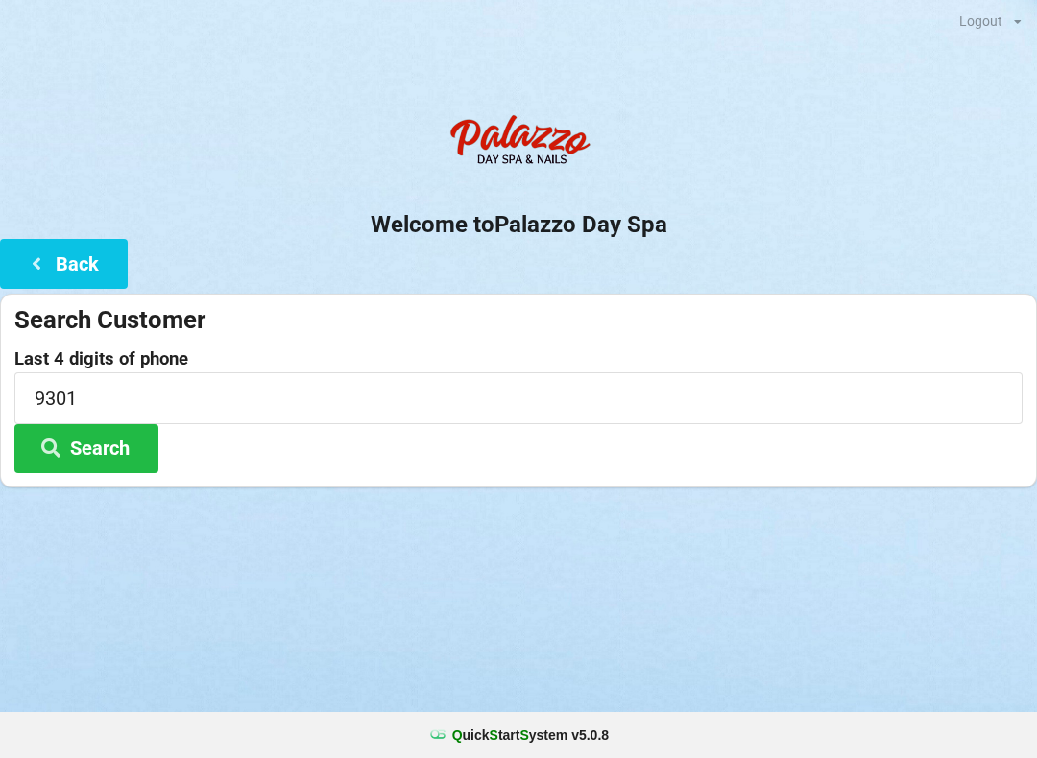
click at [509, 654] on div "Logout Logout Sign-In Welcome to Palazzo Day Spa Back Search Customer Last 4 di…" at bounding box center [518, 379] width 1037 height 758
click at [81, 459] on button "Search" at bounding box center [86, 448] width 144 height 49
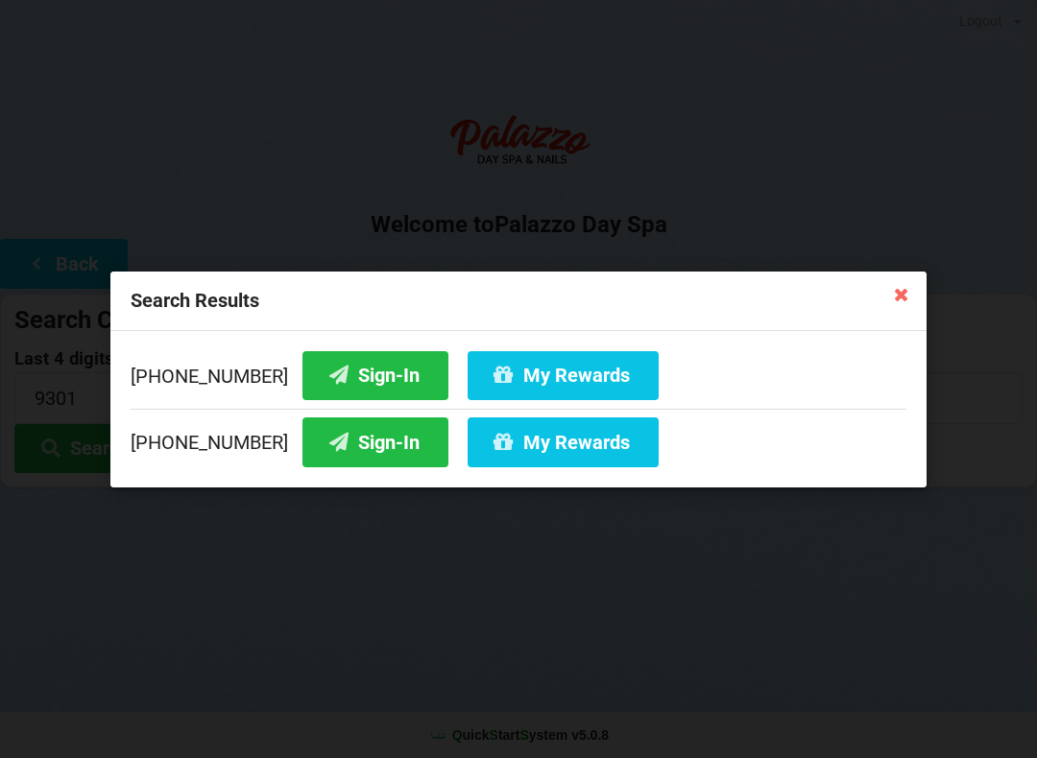
click at [339, 384] on button "Sign-In" at bounding box center [375, 374] width 146 height 49
